Goal: Information Seeking & Learning: Learn about a topic

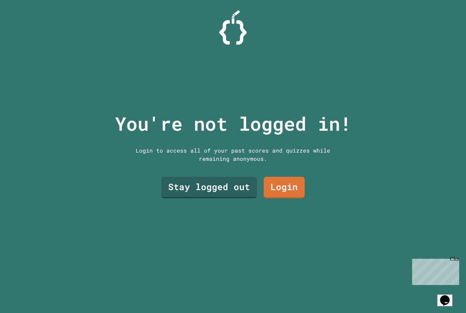
click at [206, 197] on link "Stay logged out" at bounding box center [208, 187] width 95 height 21
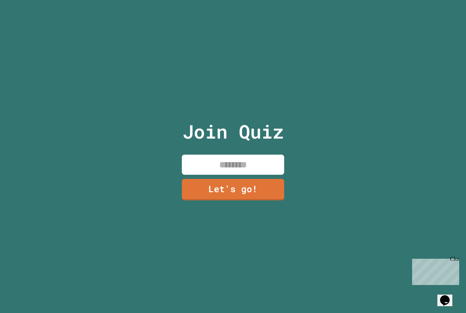
click at [206, 172] on input at bounding box center [233, 164] width 102 height 20
type input "******"
click at [266, 197] on link "Let's go!" at bounding box center [233, 189] width 102 height 21
click at [457, 262] on div "Close" at bounding box center [454, 260] width 9 height 9
click at [450, 295] on icon "Opens Chat This icon Opens the chat window." at bounding box center [444, 300] width 11 height 11
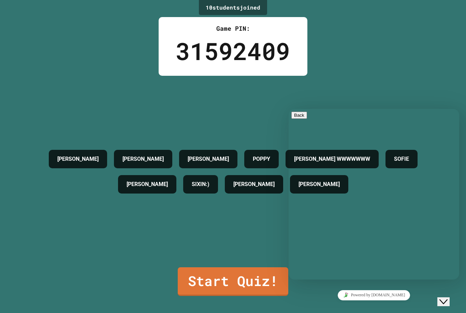
click at [33, 267] on div "ANDREA RUPERT LUCAS POPPY AMAAN WWWWWWW SOFIE MR WYND SIXIN:) RENEE ALBERT" at bounding box center [233, 171] width 432 height 191
click at [450, 310] on div "10 student s joined Game PIN: 31592409 ANDREA RUPERT LUCAS POPPY AMAAN WWWWWWW …" at bounding box center [233, 156] width 466 height 313
click at [447, 298] on div "Close Chat This icon closes the chat window." at bounding box center [443, 301] width 8 height 8
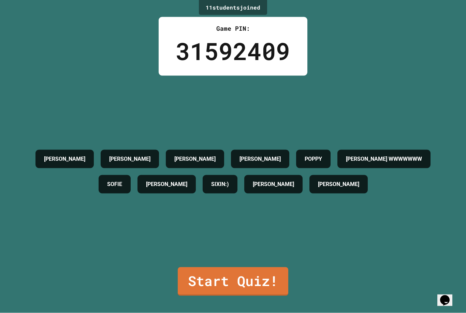
scroll to position [12, 0]
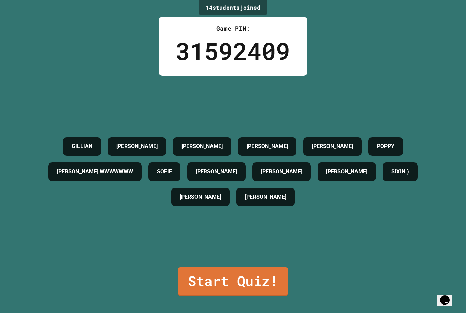
click at [257, 292] on link "Start Quiz!" at bounding box center [233, 281] width 110 height 29
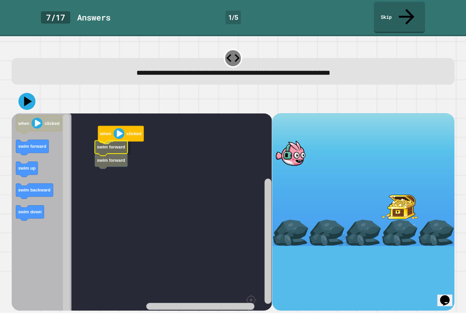
click at [118, 144] on text "swim forward" at bounding box center [111, 146] width 28 height 5
click at [120, 128] on image "Blockly Workspace" at bounding box center [119, 133] width 11 height 11
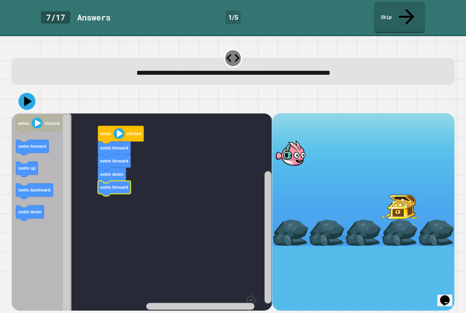
click at [118, 128] on image "Blockly Workspace" at bounding box center [119, 133] width 11 height 11
click at [125, 126] on icon "Blockly Workspace" at bounding box center [121, 135] width 46 height 18
click at [27, 96] on icon at bounding box center [28, 101] width 8 height 10
click at [116, 128] on image "Blockly Workspace" at bounding box center [119, 133] width 11 height 11
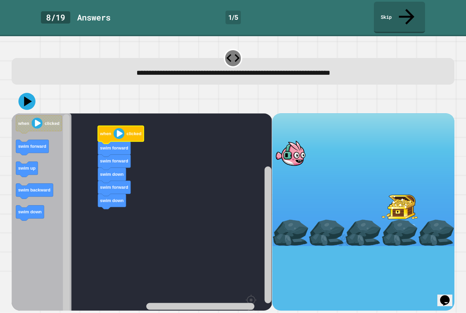
click at [121, 128] on image "Blockly Workspace" at bounding box center [119, 133] width 11 height 11
click at [125, 126] on icon "Blockly Workspace" at bounding box center [121, 135] width 46 height 18
click at [116, 128] on image "Blockly Workspace" at bounding box center [119, 133] width 11 height 11
click at [120, 128] on image "Blockly Workspace" at bounding box center [119, 133] width 11 height 11
click at [117, 128] on image "Blockly Workspace" at bounding box center [119, 133] width 11 height 11
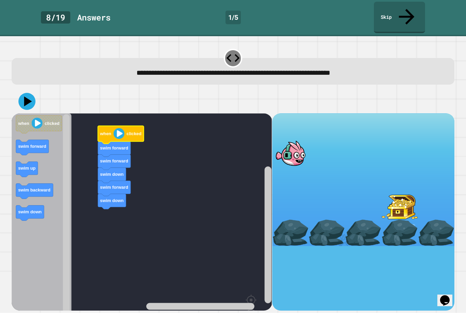
click at [116, 128] on image "Blockly Workspace" at bounding box center [119, 133] width 11 height 11
click at [25, 93] on icon at bounding box center [26, 101] width 17 height 17
click at [118, 128] on image "Blockly Workspace" at bounding box center [119, 133] width 11 height 11
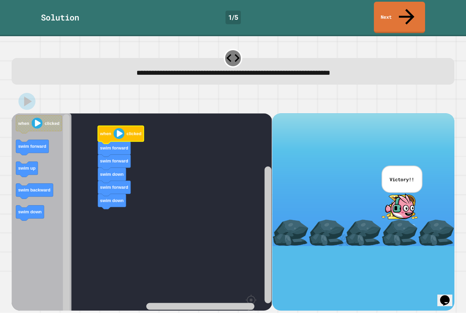
scroll to position [0, 0]
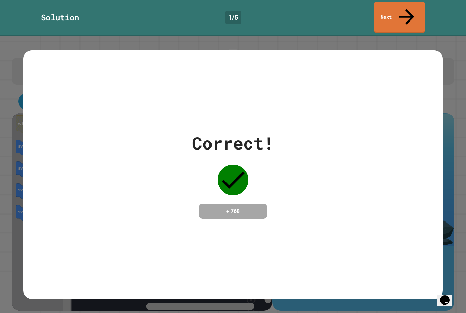
click at [414, 11] on link "Next" at bounding box center [399, 17] width 51 height 31
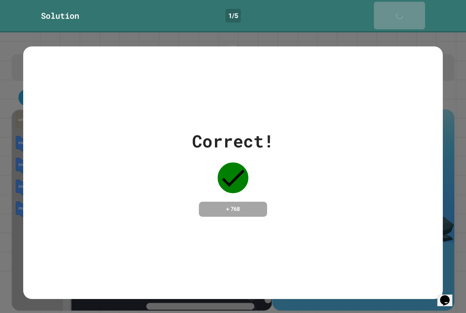
click at [399, 14] on link "Next" at bounding box center [399, 16] width 51 height 28
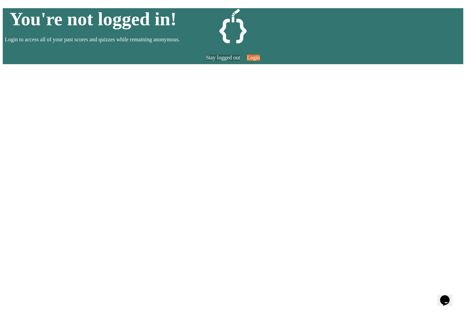
click at [232, 61] on link "Stay logged out" at bounding box center [223, 58] width 34 height 6
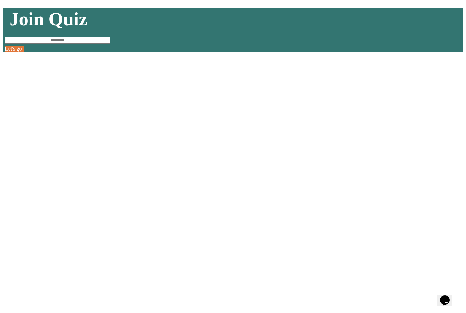
click at [24, 51] on link "Let's go!" at bounding box center [14, 49] width 19 height 6
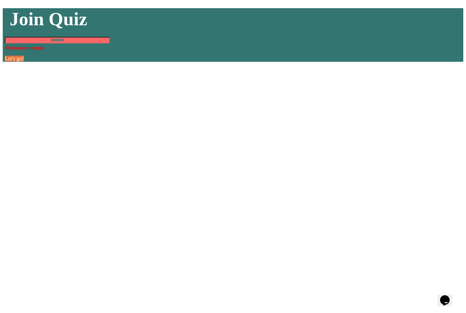
click at [110, 44] on input at bounding box center [57, 40] width 105 height 7
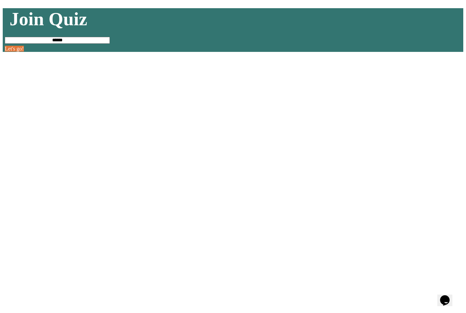
type input "*******"
click at [24, 51] on link "Let's go!" at bounding box center [14, 49] width 19 height 6
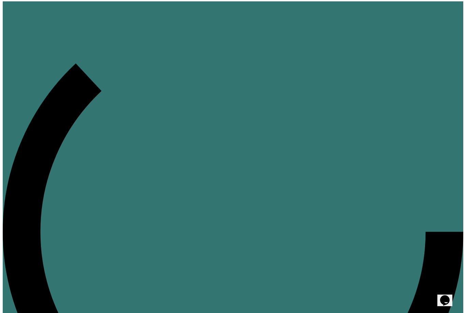
click at [204, 200] on div at bounding box center [233, 231] width 460 height 460
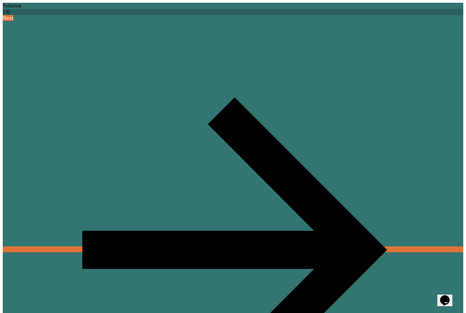
click at [396, 15] on link "Next" at bounding box center [233, 133] width 460 height 237
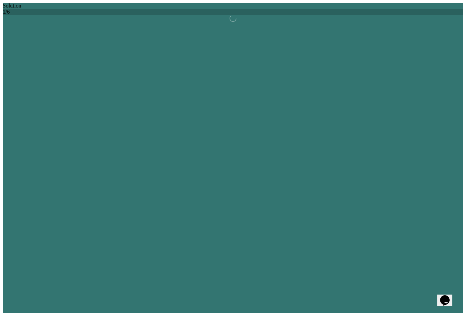
click at [399, 15] on div "Next" at bounding box center [233, 246] width 460 height 463
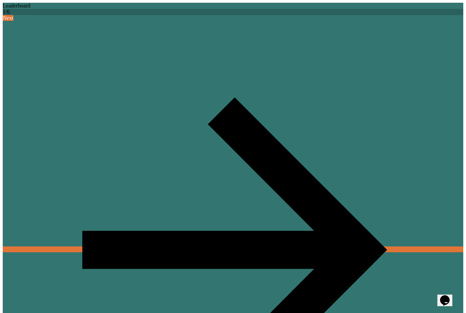
click at [406, 21] on icon at bounding box center [234, 249] width 457 height 457
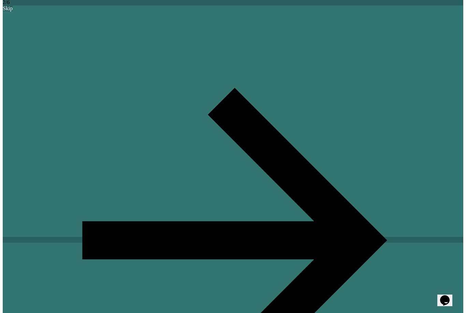
scroll to position [22, 0]
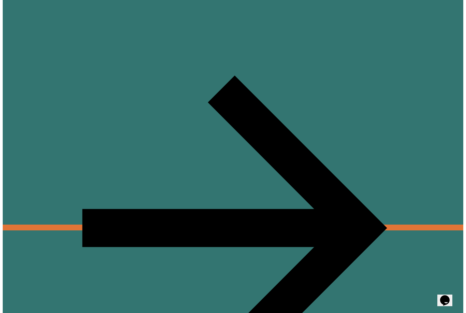
scroll to position [0, 0]
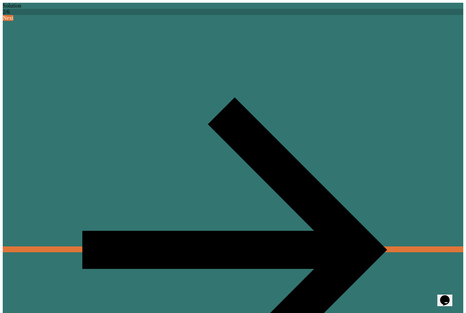
click at [399, 15] on link "Next" at bounding box center [233, 133] width 460 height 237
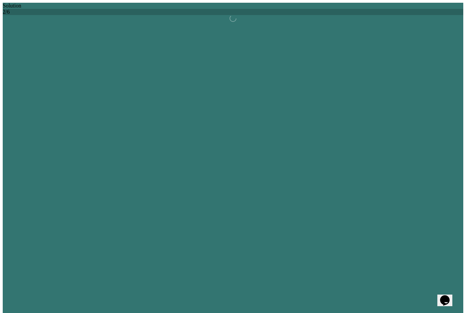
click at [399, 15] on link "Next" at bounding box center [233, 246] width 460 height 463
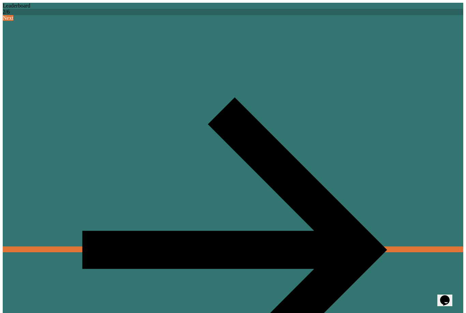
click at [396, 15] on link "Next" at bounding box center [233, 133] width 460 height 237
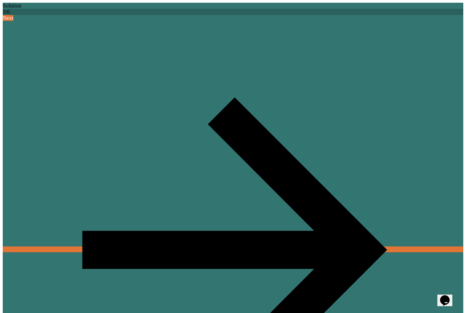
click at [407, 3] on div "Solution 3 / 6 Next" at bounding box center [233, 241] width 460 height 477
click at [408, 21] on icon at bounding box center [234, 249] width 457 height 457
click at [399, 15] on link "Next" at bounding box center [233, 133] width 460 height 237
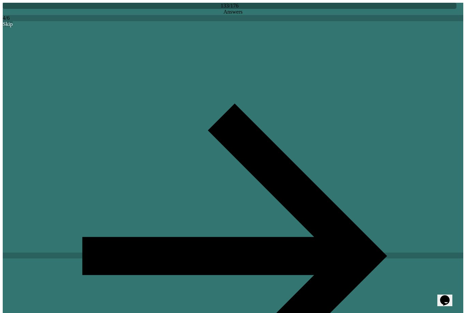
scroll to position [22, 0]
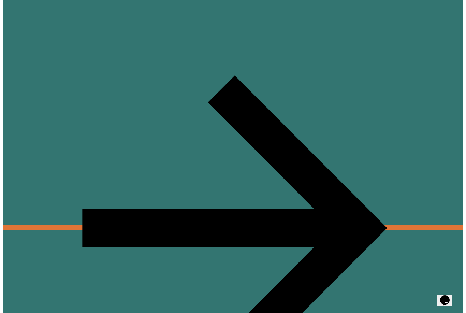
scroll to position [0, 0]
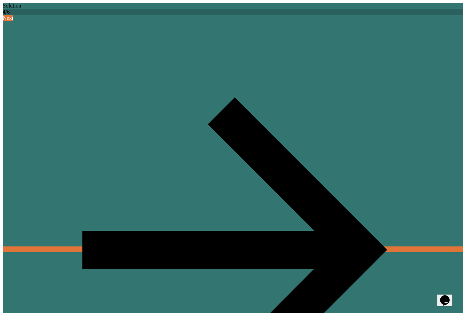
click at [413, 15] on link "Next" at bounding box center [233, 133] width 460 height 237
click at [405, 21] on icon at bounding box center [234, 249] width 457 height 457
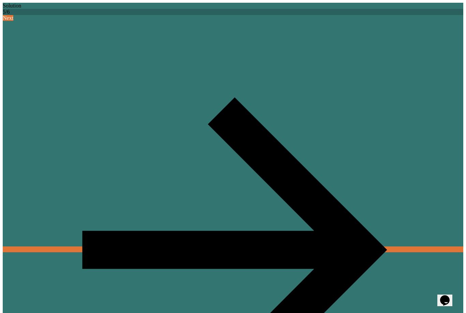
click at [392, 15] on link "Next" at bounding box center [233, 133] width 460 height 237
click at [415, 15] on link "Next" at bounding box center [233, 133] width 460 height 237
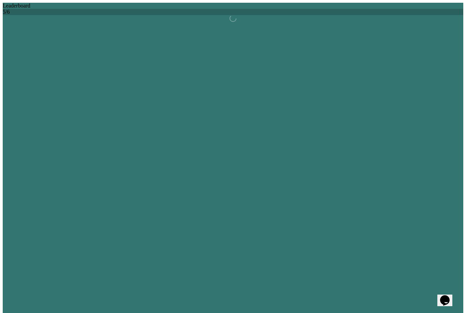
click at [406, 21] on icon at bounding box center [234, 249] width 457 height 457
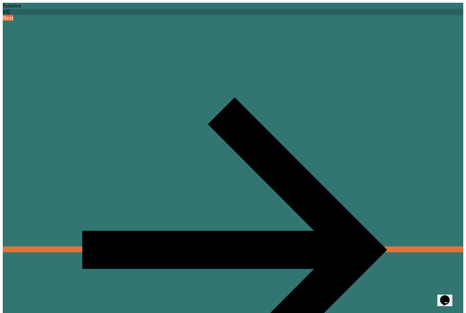
click at [403, 15] on link "Next" at bounding box center [233, 133] width 460 height 237
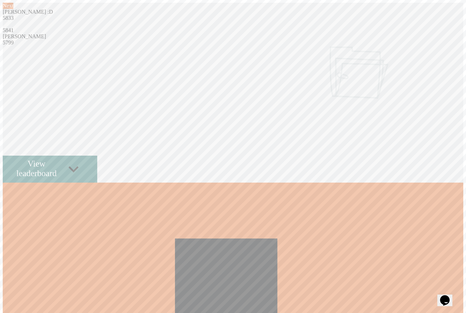
click at [13, 9] on link "Next" at bounding box center [8, 6] width 11 height 6
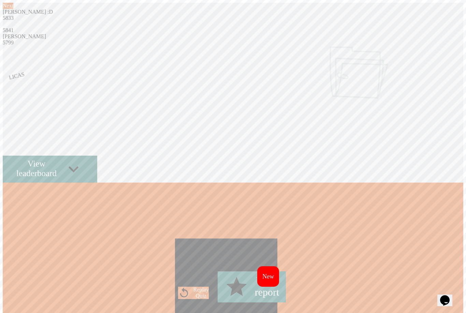
click at [178, 298] on link "Replay Quiz" at bounding box center [193, 292] width 31 height 12
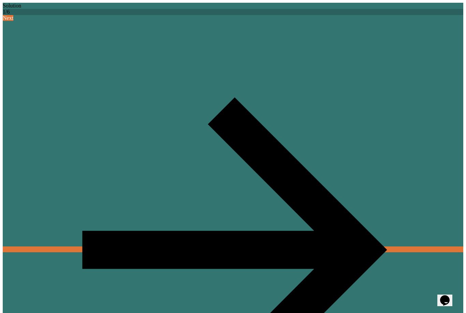
click at [401, 15] on link "Next" at bounding box center [233, 133] width 460 height 237
click at [400, 15] on link "Next" at bounding box center [233, 133] width 460 height 237
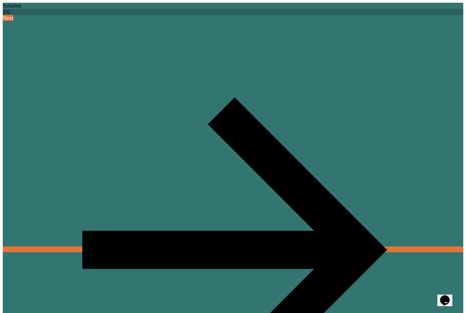
click at [407, 21] on icon at bounding box center [234, 249] width 457 height 457
click at [407, 15] on link "Next" at bounding box center [233, 133] width 460 height 237
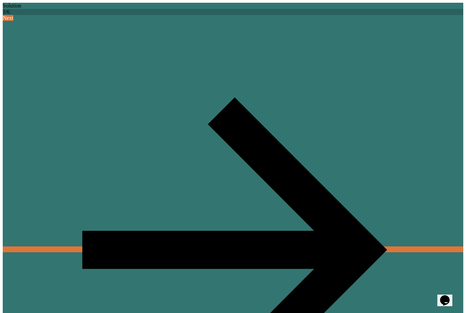
click at [404, 15] on link "Next" at bounding box center [233, 133] width 460 height 237
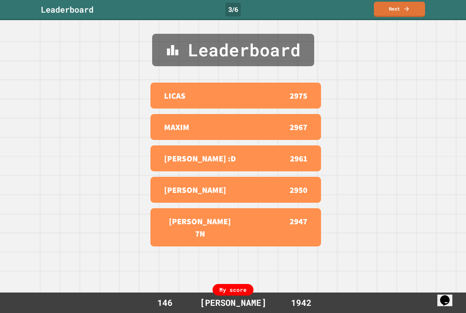
click at [402, 4] on link "Next" at bounding box center [399, 9] width 51 height 15
